Goal: Contribute content

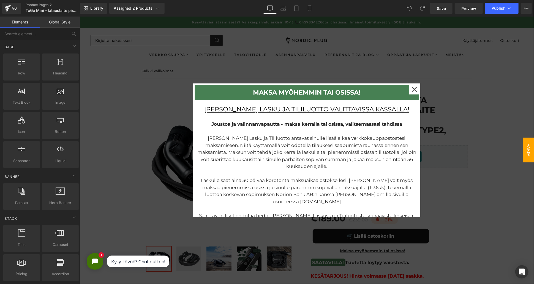
click at [467, 155] on div at bounding box center [306, 149] width 455 height 267
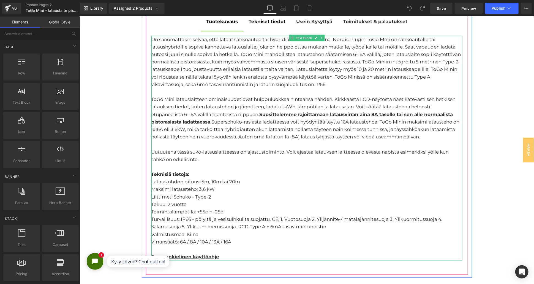
scroll to position [489, 0]
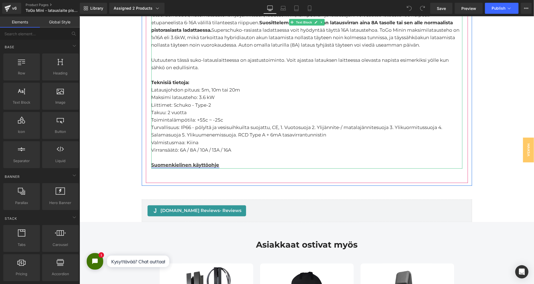
drag, startPoint x: 207, startPoint y: 163, endPoint x: 210, endPoint y: 163, distance: 2.8
click at [207, 163] on link "Suomenkielinen käyttöohje" at bounding box center [185, 165] width 68 height 6
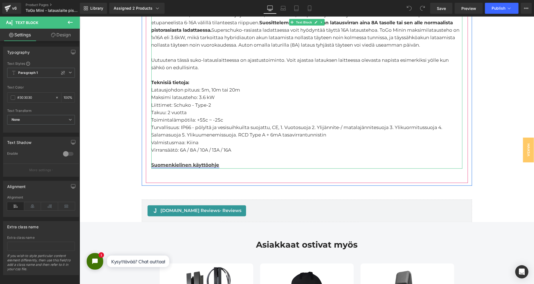
click at [209, 163] on link "Suomenkielinen käyttöohje" at bounding box center [185, 165] width 68 height 6
click at [204, 163] on link "Suomenkielinen käyttöohje" at bounding box center [185, 165] width 68 height 6
click at [202, 164] on link "Suomenkielinen käyttöohje" at bounding box center [185, 165] width 68 height 6
click at [218, 163] on div "Suomenkielinen käyttöohje" at bounding box center [306, 164] width 311 height 7
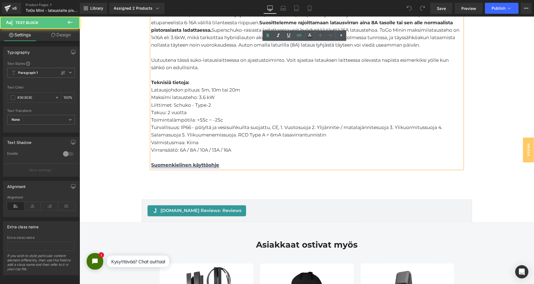
click at [212, 164] on link "Suomenkielinen käyttöohje" at bounding box center [185, 165] width 68 height 6
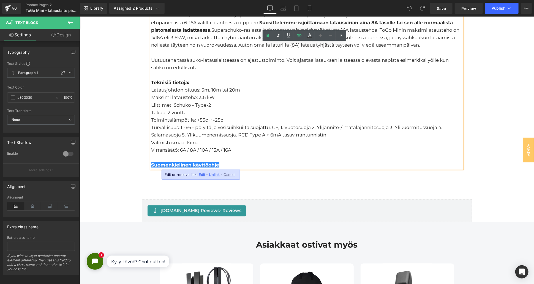
click at [201, 175] on span "Edit" at bounding box center [202, 174] width 6 height 5
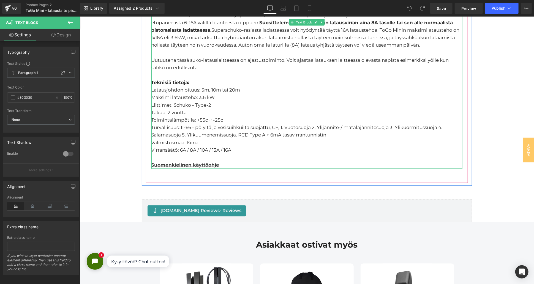
click at [174, 165] on link "Suomenkielinen käyttöohje" at bounding box center [185, 165] width 68 height 6
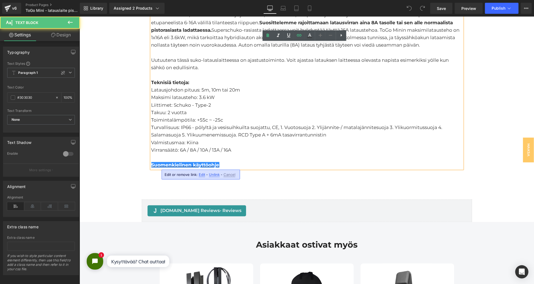
click at [201, 174] on span "Edit" at bounding box center [202, 174] width 6 height 5
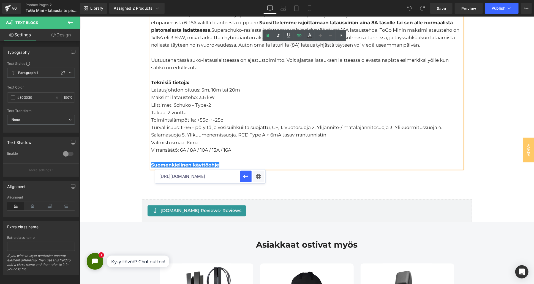
click at [214, 176] on input "[URL][DOMAIN_NAME]" at bounding box center [197, 176] width 85 height 14
paste input "2025.pdf?v=1755153566"
type input "[URL][DOMAIN_NAME]"
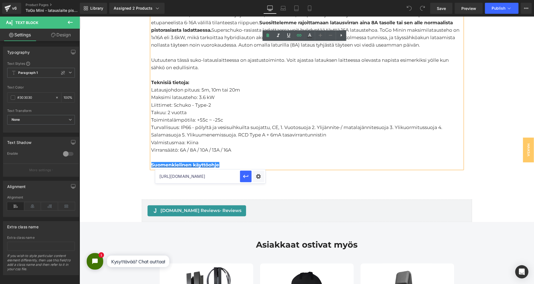
scroll to position [0, 131]
drag, startPoint x: 439, startPoint y: 9, endPoint x: 223, endPoint y: 151, distance: 258.4
click at [439, 9] on span "Save" at bounding box center [441, 9] width 9 height 6
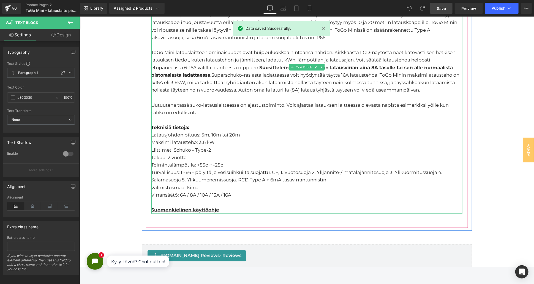
scroll to position [367, 0]
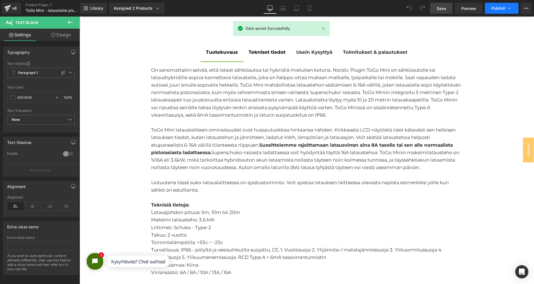
click at [503, 9] on span "Publish" at bounding box center [499, 8] width 14 height 4
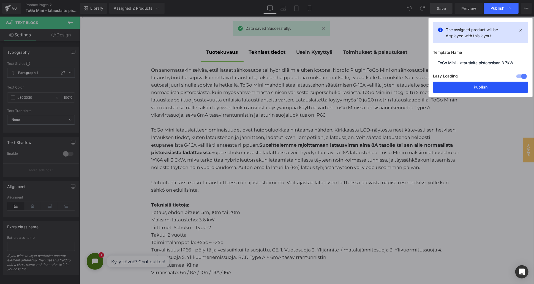
click at [458, 83] on button "Publish" at bounding box center [480, 87] width 95 height 11
